Goal: Find specific page/section

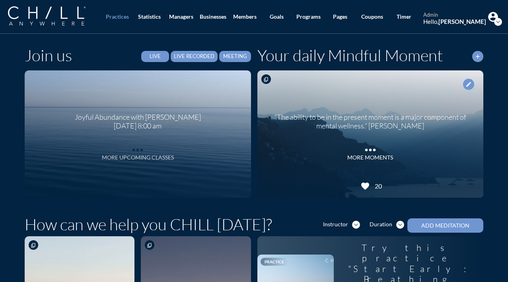
click at [116, 158] on div "More Upcoming Classes" at bounding box center [138, 157] width 72 height 7
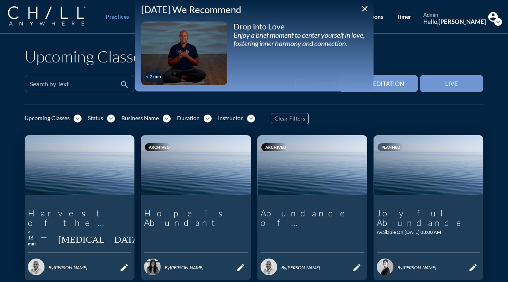
click at [103, 84] on input "Search by Text" at bounding box center [74, 87] width 88 height 10
click at [364, 8] on icon "close" at bounding box center [365, 9] width 10 height 10
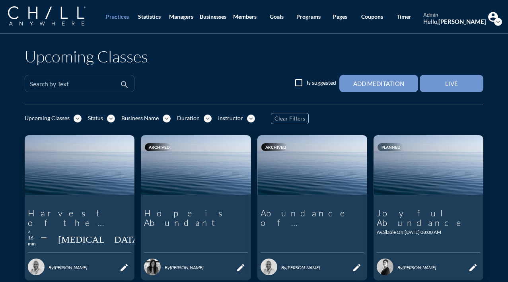
click at [89, 84] on input "Search by Text" at bounding box center [74, 87] width 88 height 10
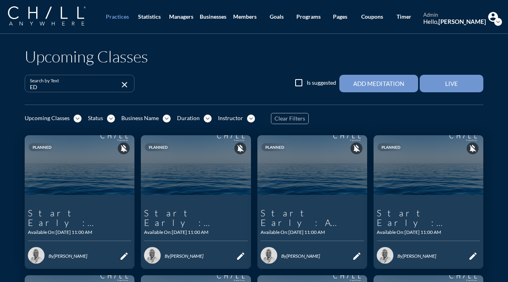
type input "EDF"
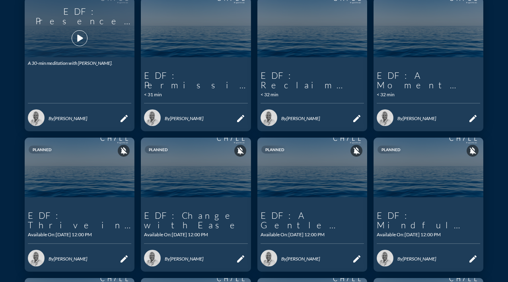
scroll to position [139, 0]
